Goal: Check status: Check status

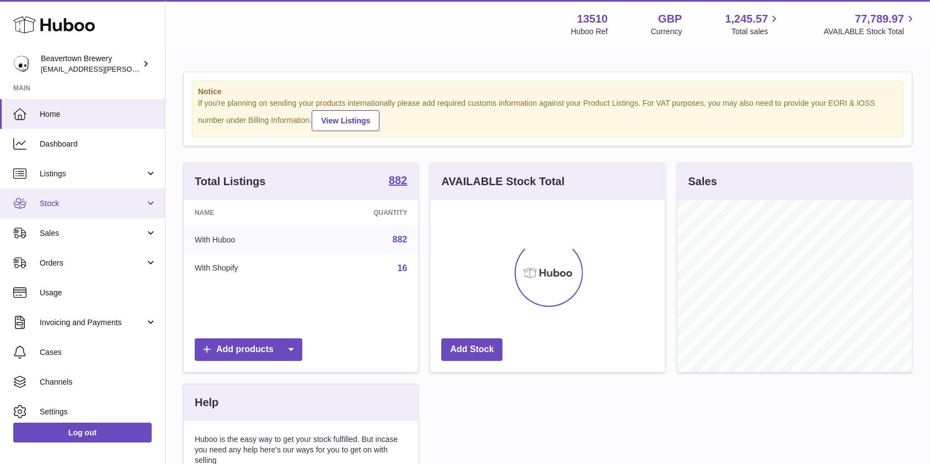
scroll to position [172, 234]
click at [65, 211] on link "Stock" at bounding box center [82, 204] width 165 height 30
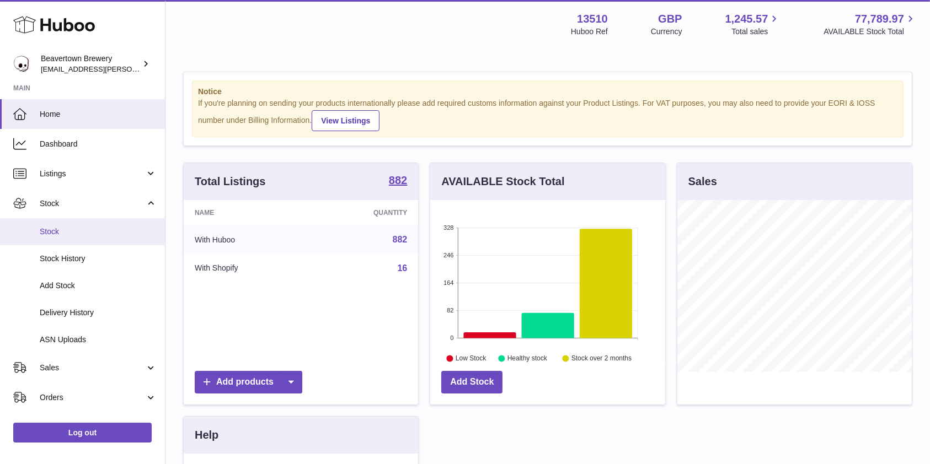
click at [79, 230] on span "Stock" at bounding box center [98, 232] width 117 height 10
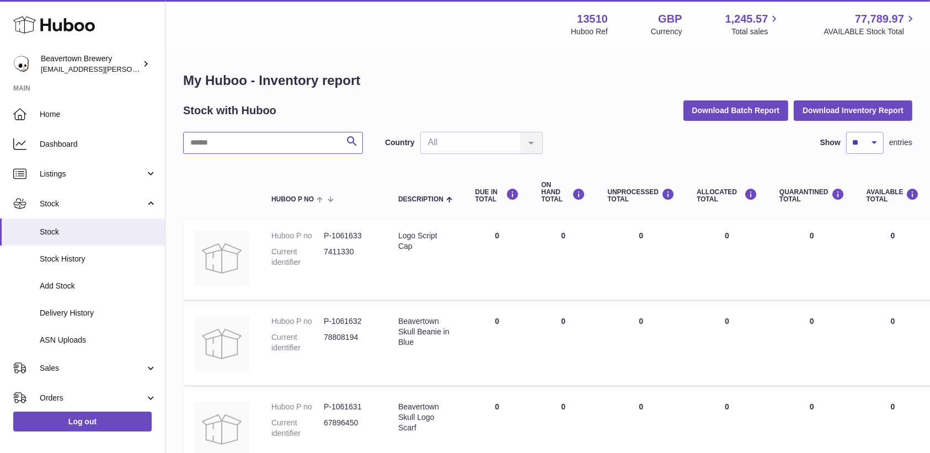
click at [313, 148] on input "text" at bounding box center [273, 143] width 180 height 22
type input "**********"
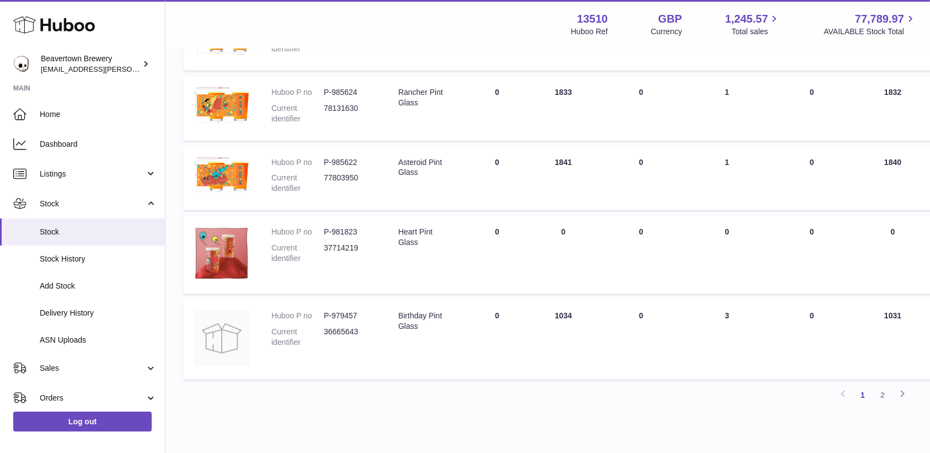
scroll to position [644, 0]
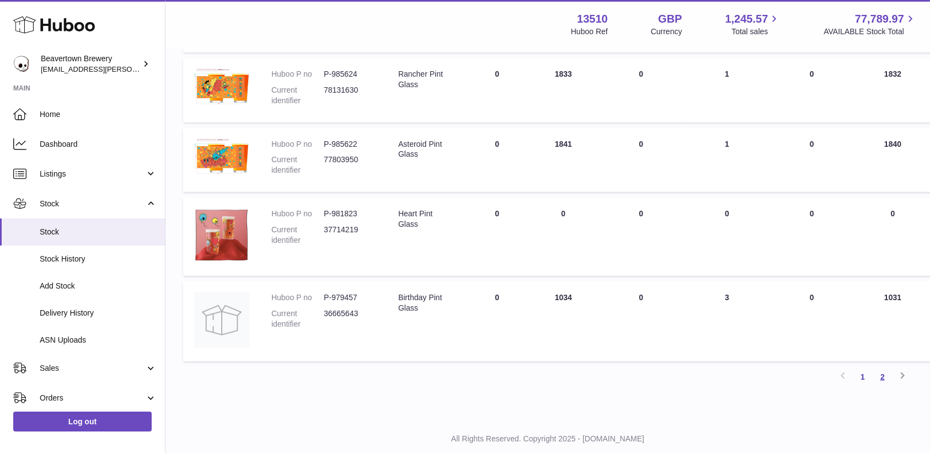
click at [881, 380] on link "2" at bounding box center [882, 377] width 20 height 20
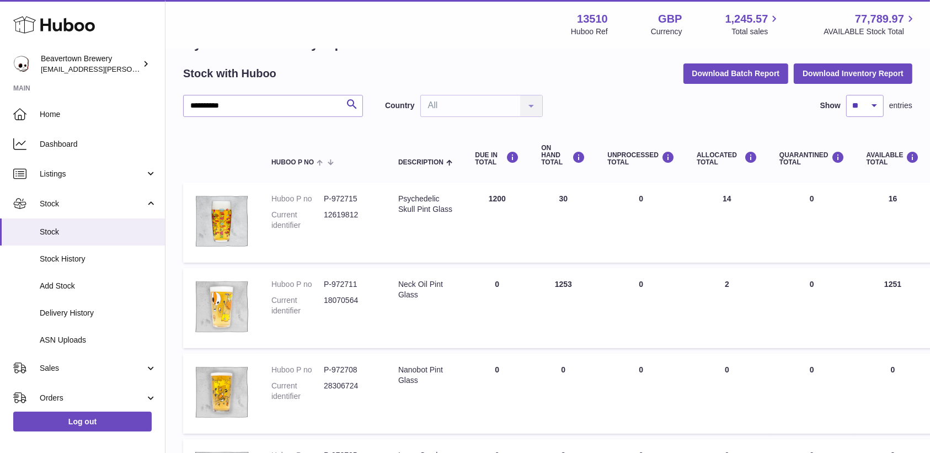
scroll to position [34, 0]
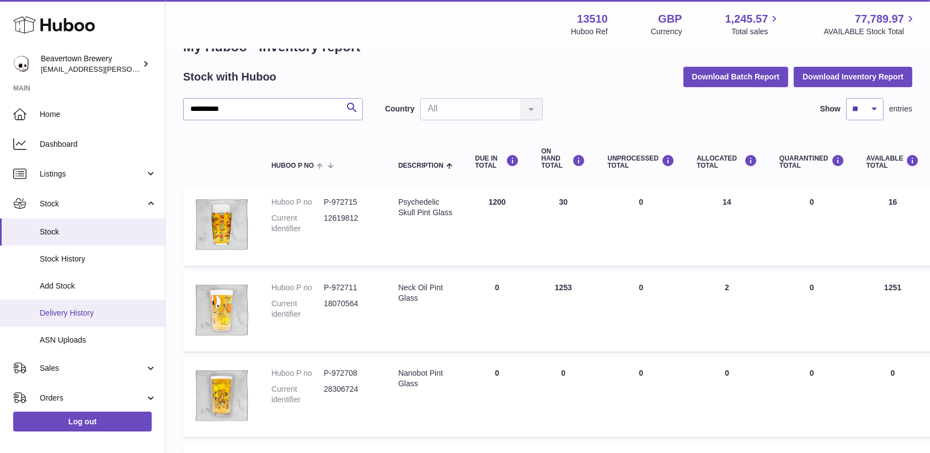
click at [70, 319] on link "Delivery History" at bounding box center [82, 312] width 165 height 27
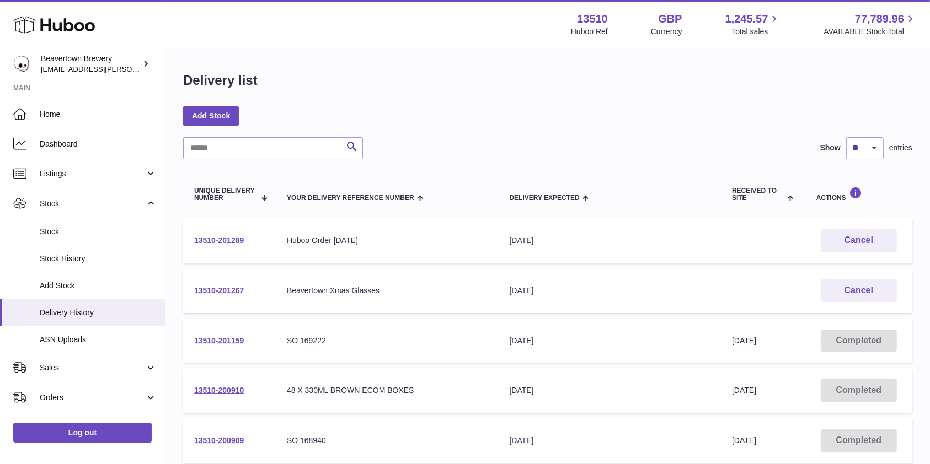
click at [213, 238] on link "13510-201289" at bounding box center [219, 240] width 50 height 9
